Goal: Find contact information: Find contact information

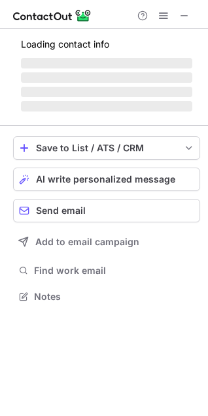
scroll to position [284, 208]
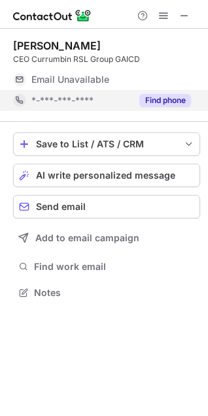
click at [164, 104] on button "Find phone" at bounding box center [165, 100] width 52 height 13
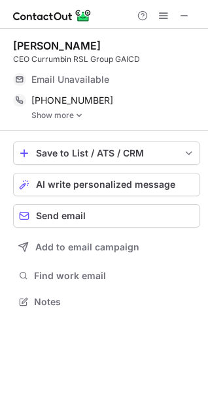
click at [61, 116] on link "Show more" at bounding box center [115, 115] width 168 height 9
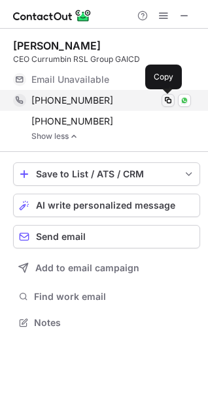
click at [164, 101] on span at bounding box center [167, 100] width 10 height 10
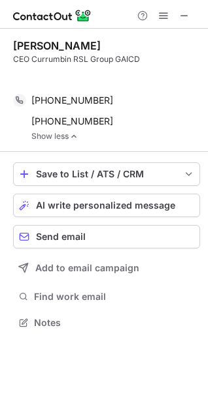
scroll to position [293, 208]
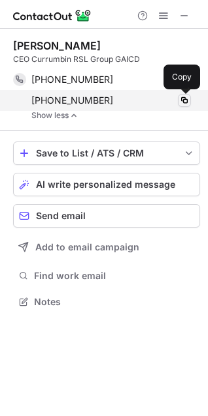
click at [185, 97] on span at bounding box center [184, 100] width 10 height 10
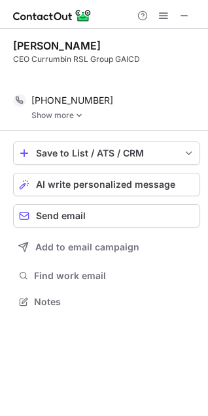
scroll to position [272, 208]
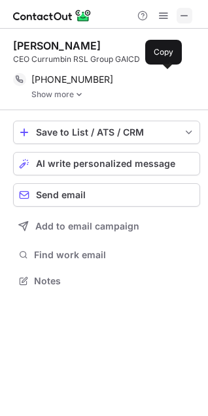
click at [189, 21] on span at bounding box center [184, 15] width 10 height 10
